Goal: Information Seeking & Learning: Learn about a topic

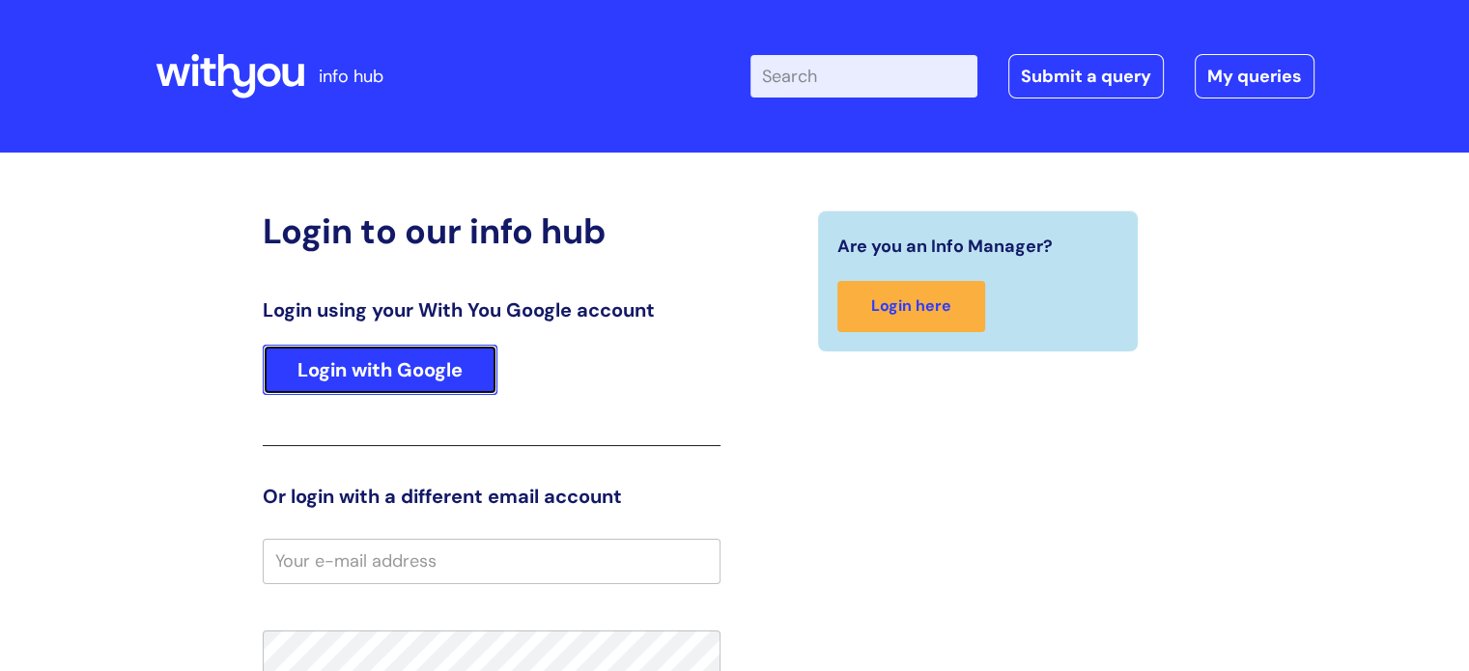
click at [421, 367] on link "Login with Google" at bounding box center [380, 370] width 235 height 50
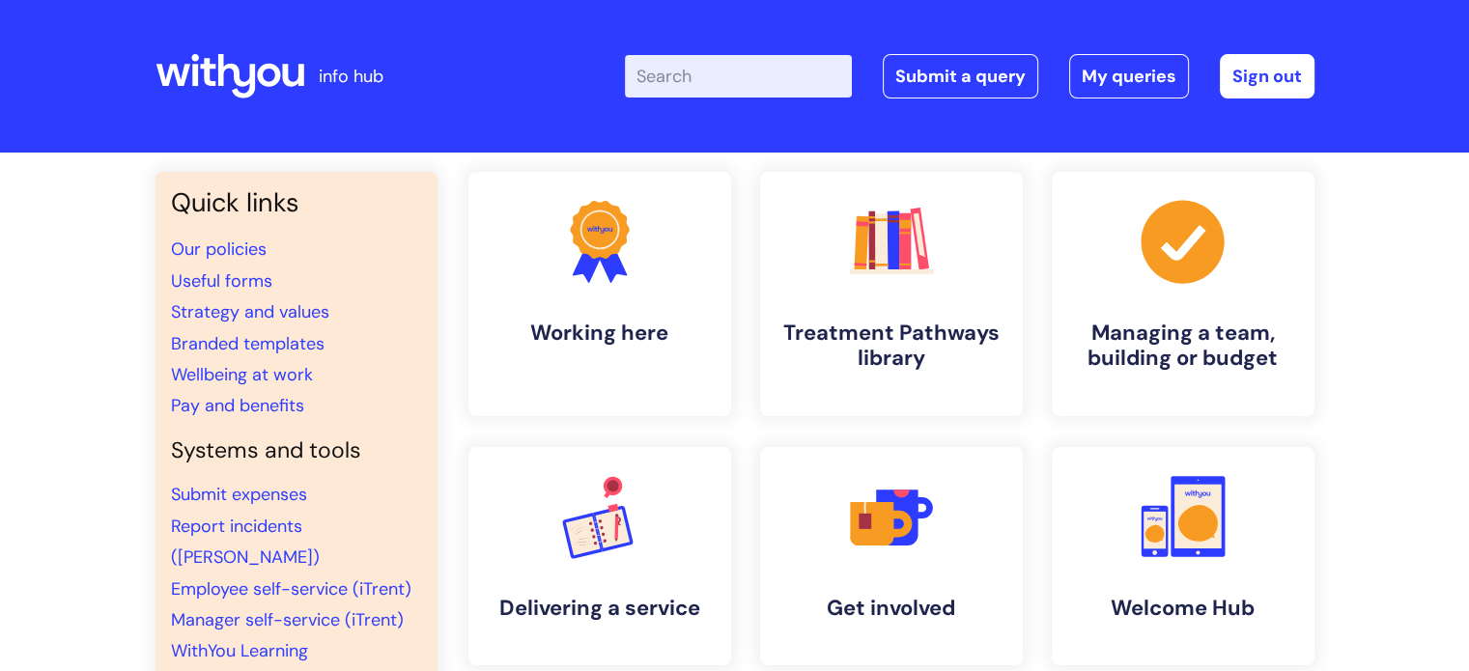
click at [705, 94] on input "Enter your search term here..." at bounding box center [738, 76] width 227 height 43
type input "suicid"
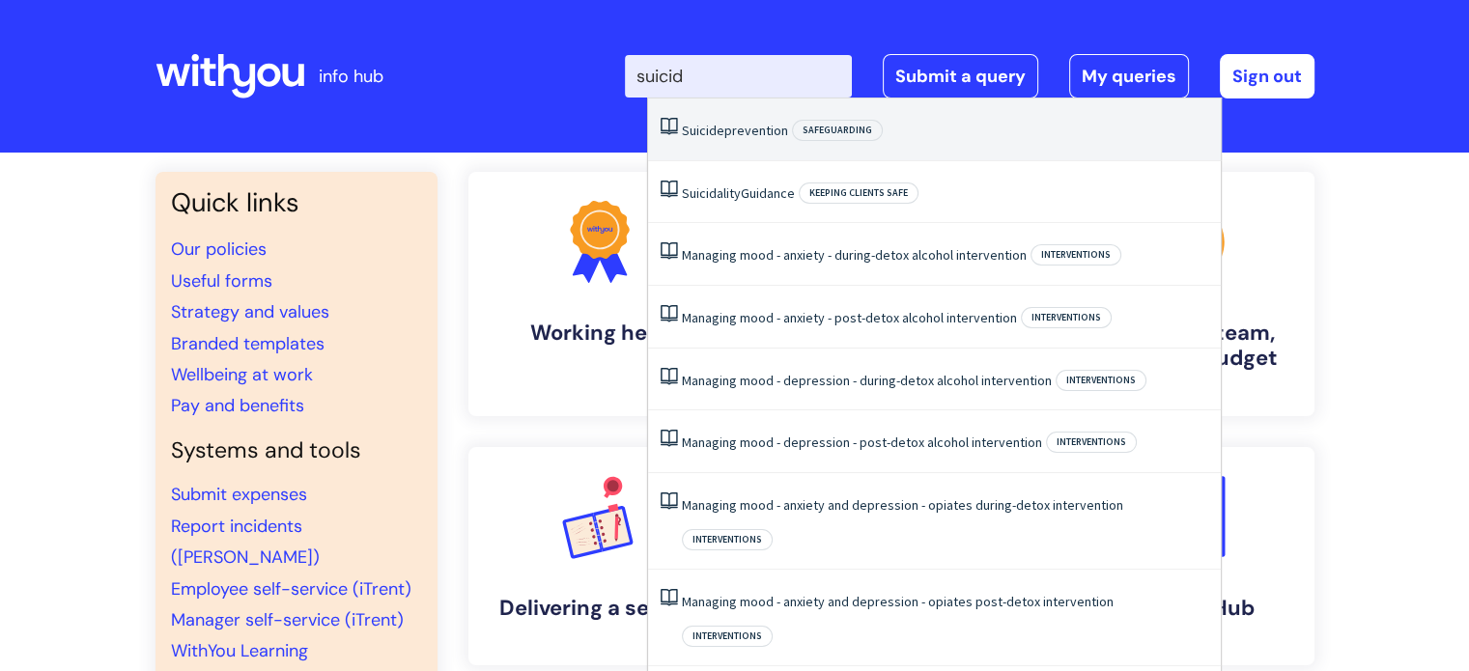
click at [726, 150] on li "Suicide prevention Safeguarding" at bounding box center [934, 130] width 573 height 63
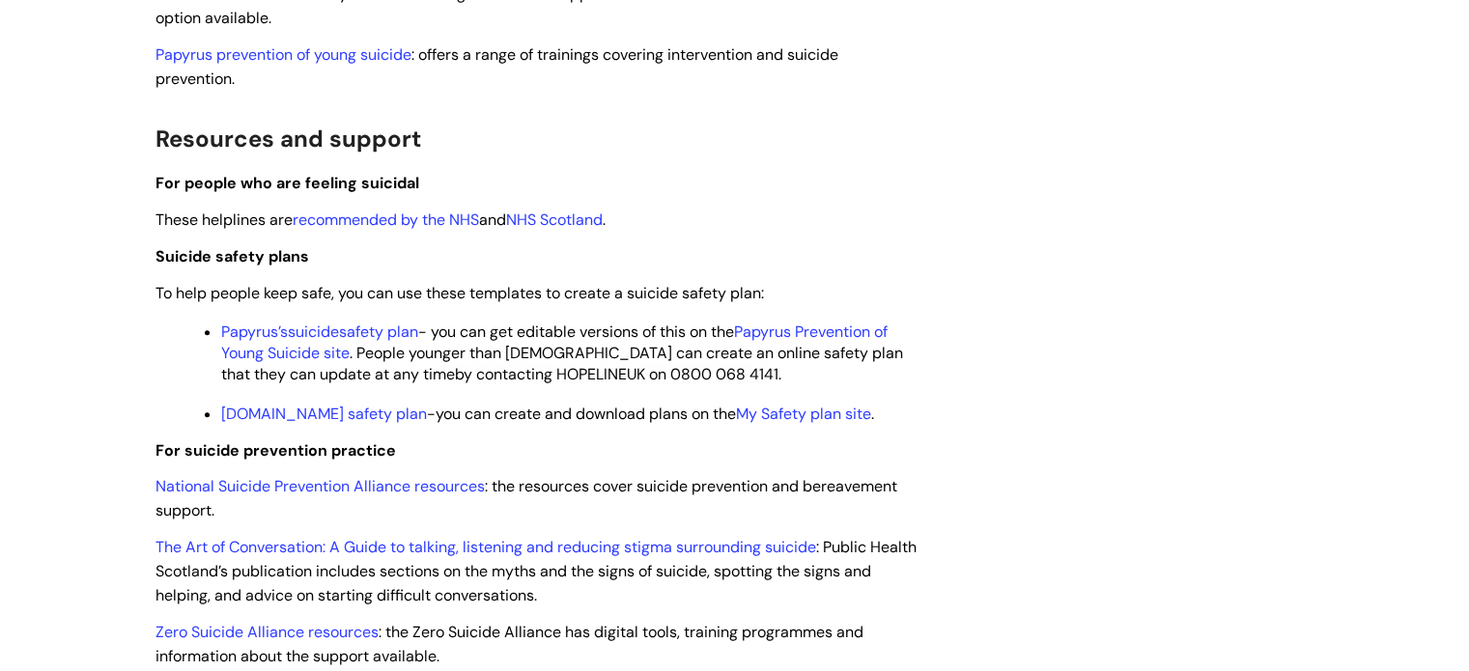
scroll to position [1835, 0]
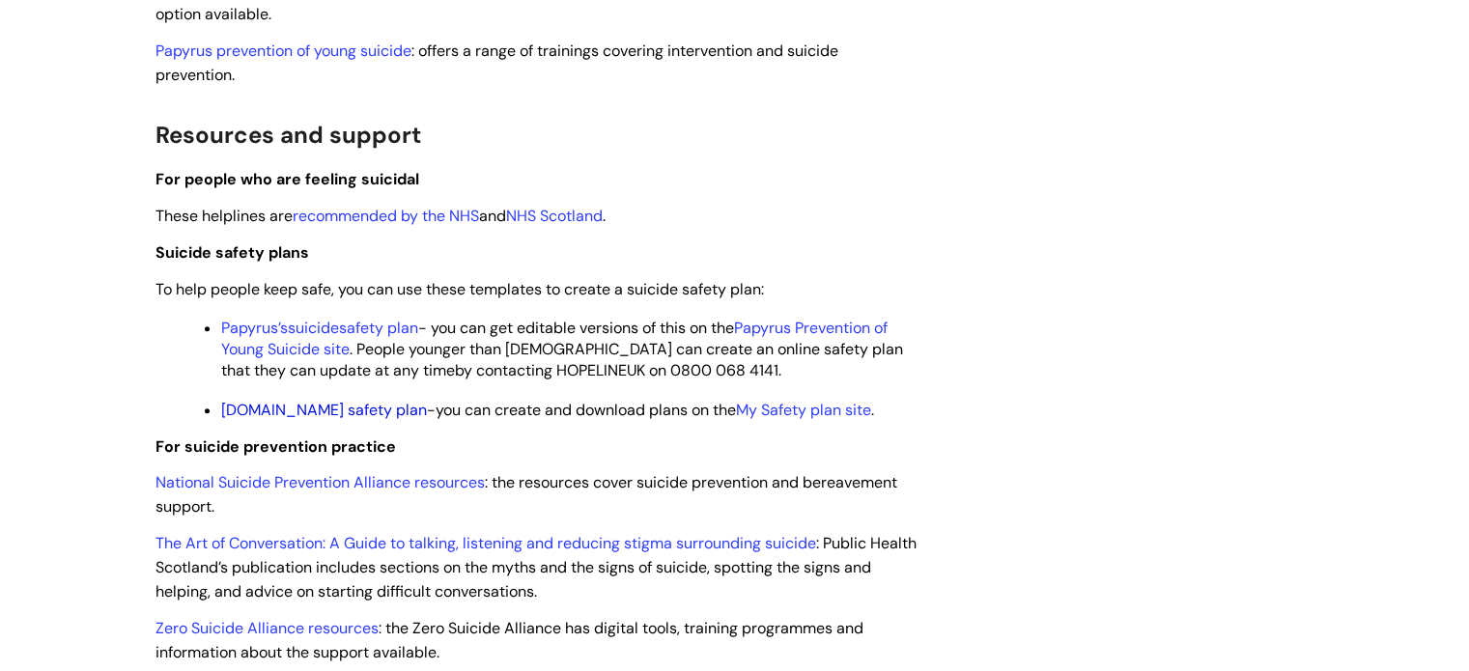
click at [332, 420] on link "[DOMAIN_NAME] safety plan" at bounding box center [324, 410] width 206 height 20
